Goal: Task Accomplishment & Management: Manage account settings

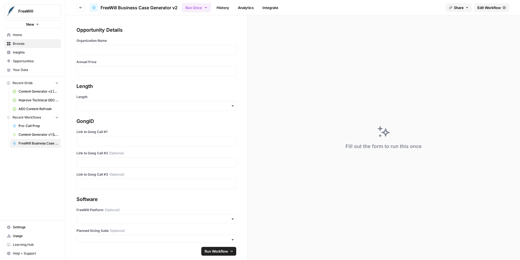
click at [16, 36] on span "Home" at bounding box center [36, 35] width 46 height 5
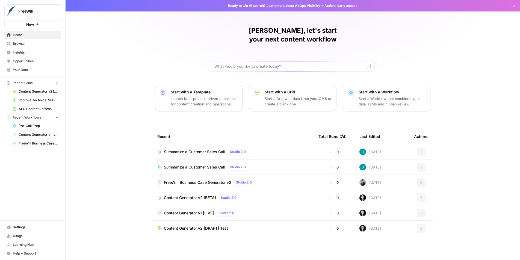
click at [22, 228] on span "Settings" at bounding box center [36, 227] width 46 height 5
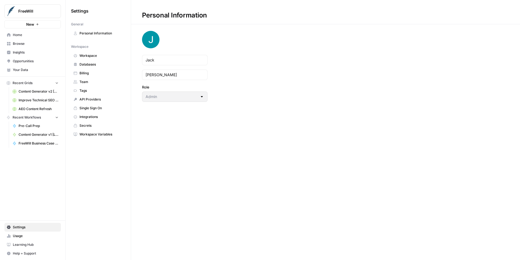
click at [93, 71] on span "Billing" at bounding box center [101, 73] width 43 height 5
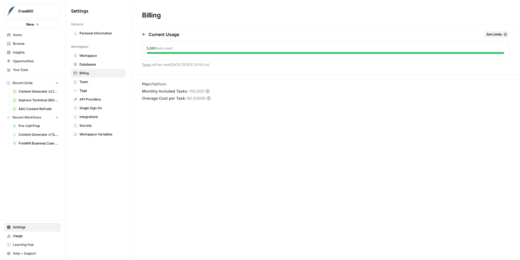
click at [320, 75] on div "Billing Current Usage Set Limits 5,882 tasks used Tasks will be reset [DATE] ([…" at bounding box center [325, 130] width 389 height 260
